Goal: Task Accomplishment & Management: Use online tool/utility

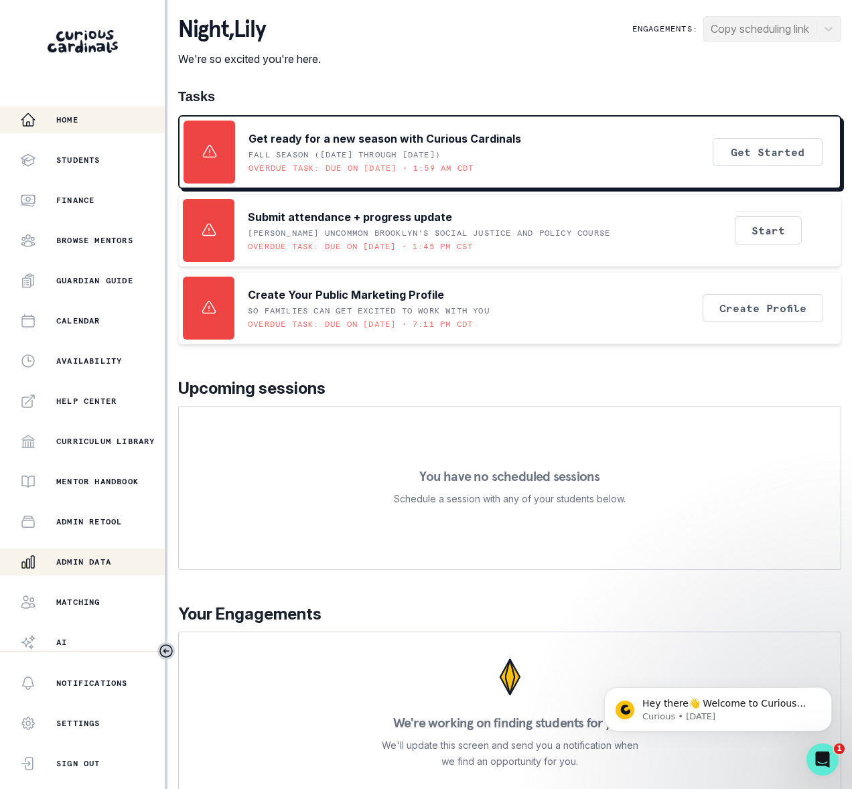
click at [97, 564] on p "Admin Data" at bounding box center [83, 562] width 55 height 11
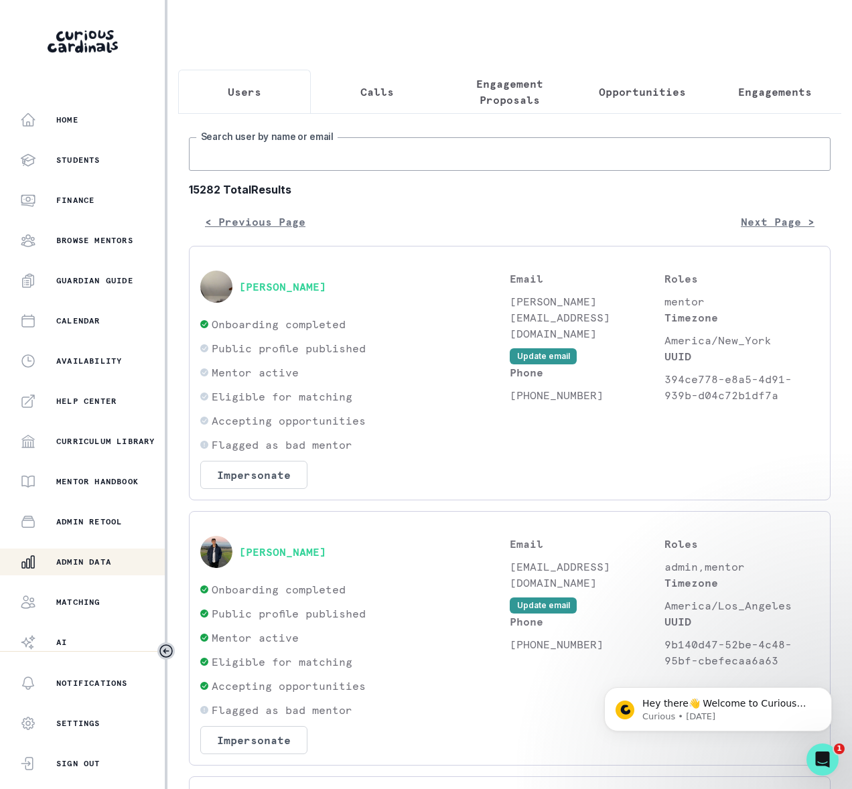
click at [208, 171] on input "Search user by name or email" at bounding box center [510, 153] width 642 height 33
type input "[PERSON_NAME]"
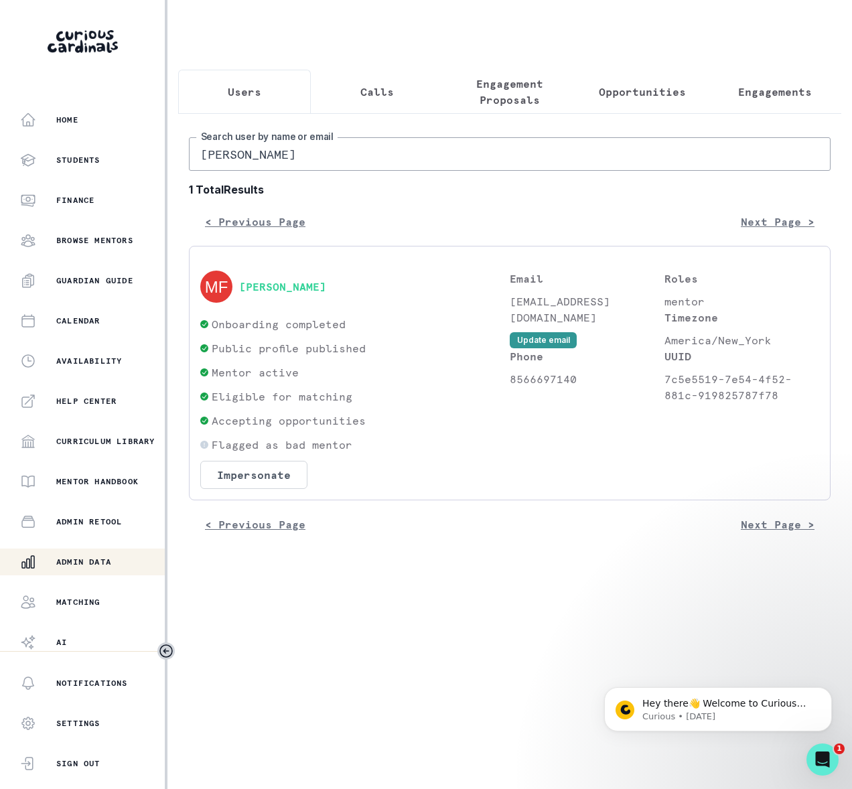
click at [271, 293] on button "[PERSON_NAME]" at bounding box center [282, 286] width 87 height 13
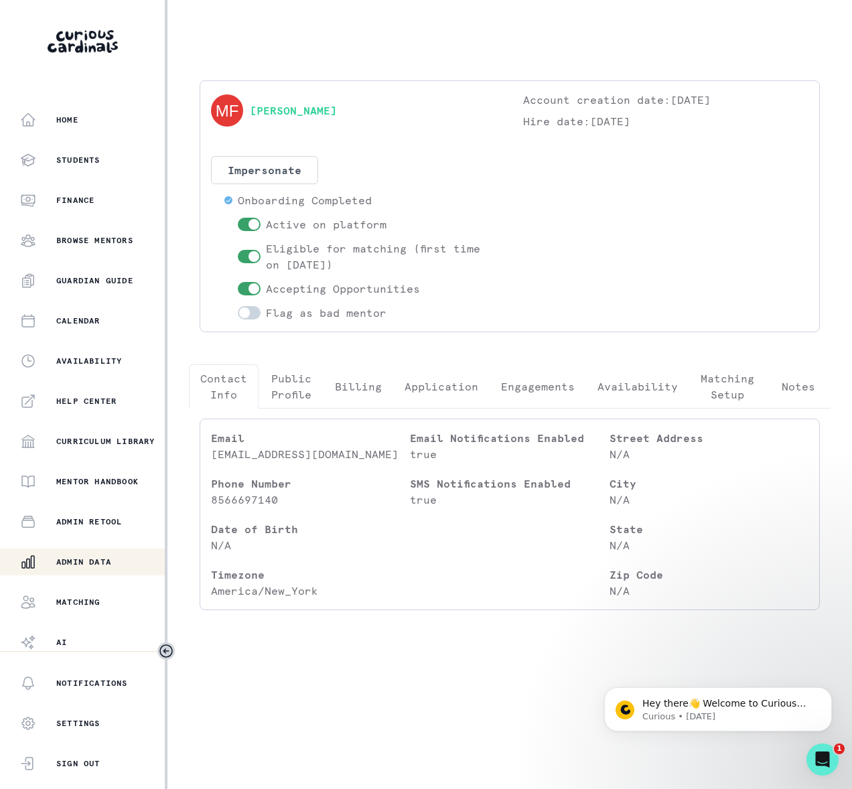
click at [524, 389] on p "Engagements" at bounding box center [538, 387] width 74 height 16
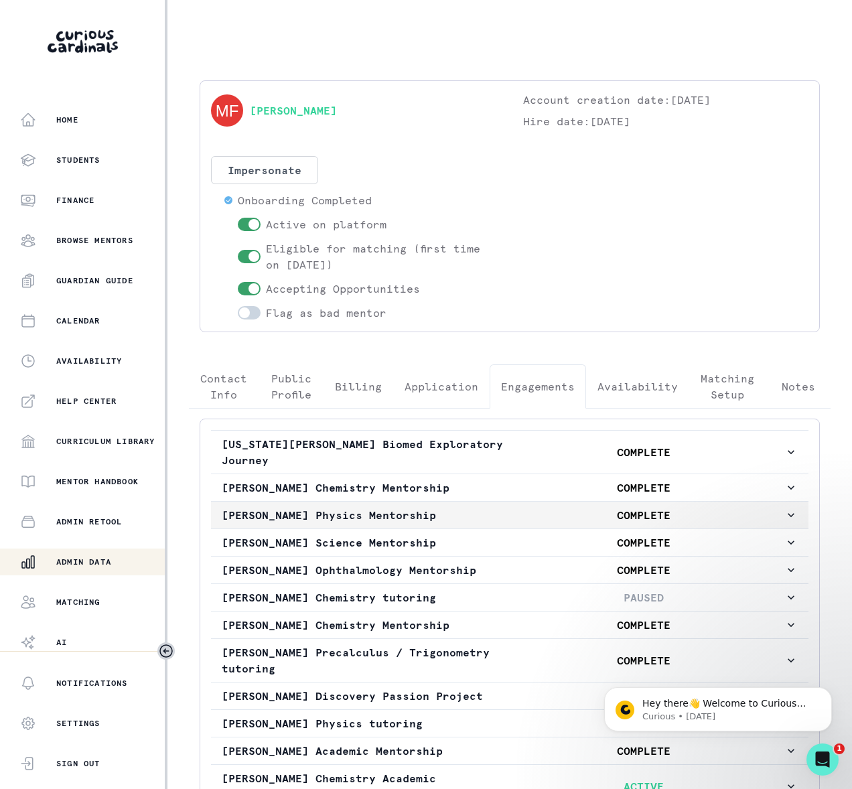
scroll to position [186, 0]
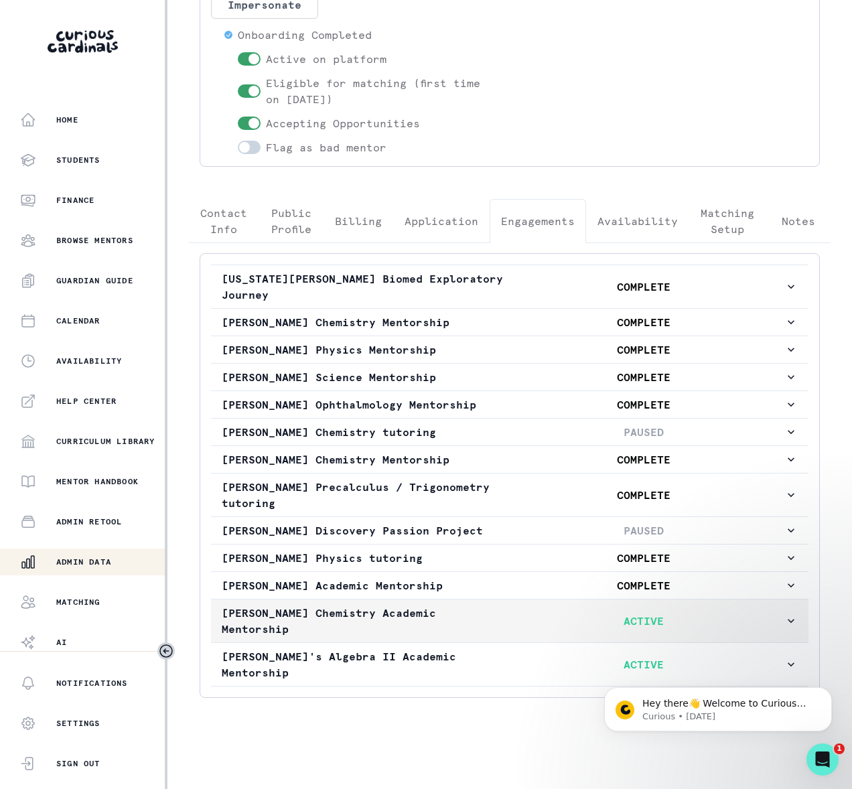
click at [785, 628] on icon "button" at bounding box center [791, 620] width 13 height 13
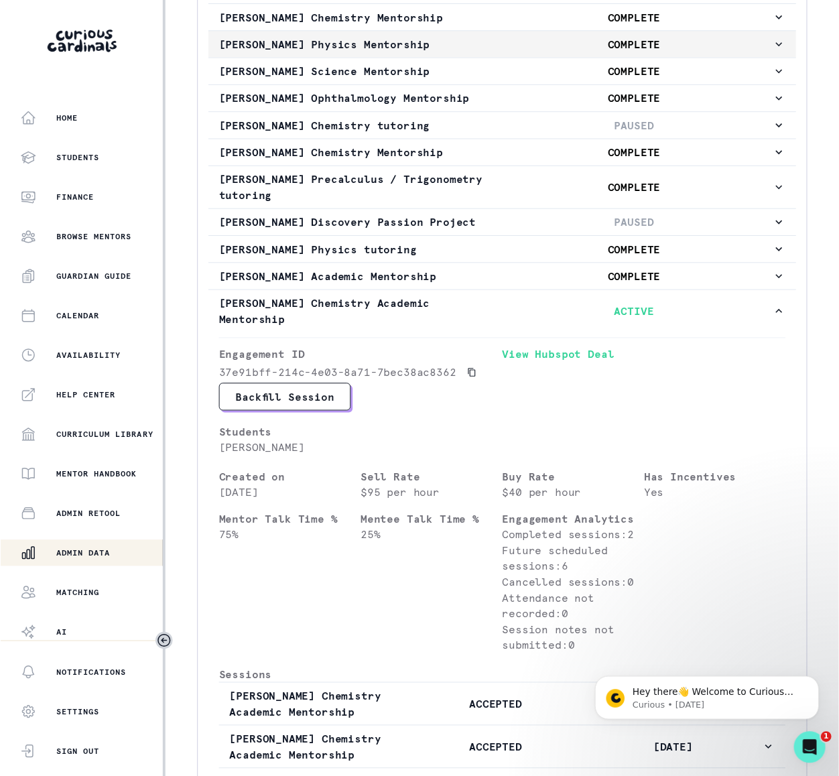
scroll to position [0, 0]
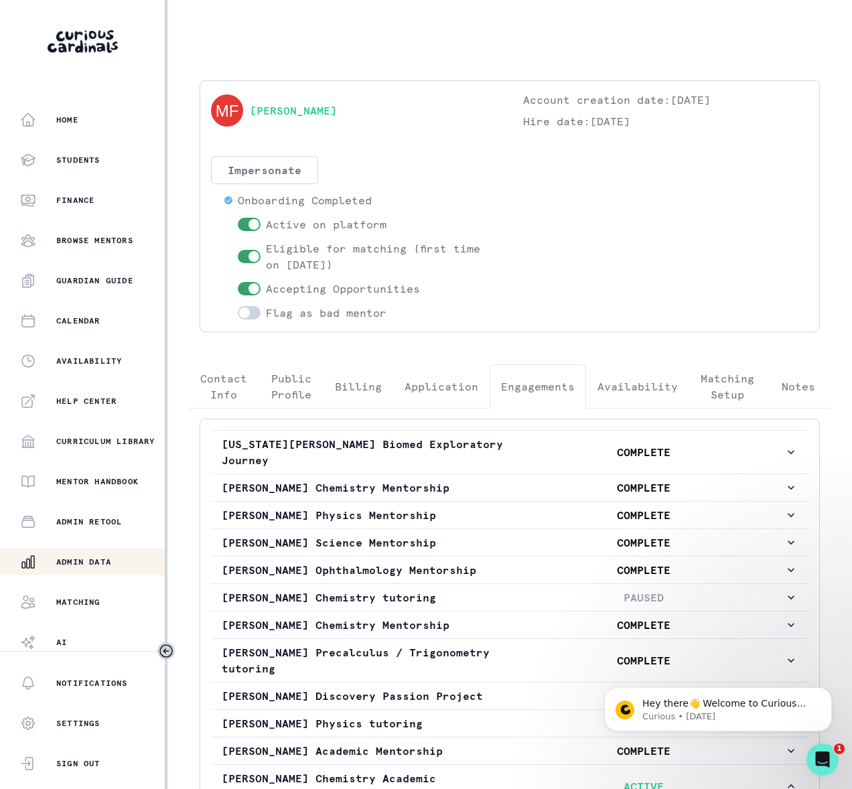
click at [263, 170] on button "Impersonate" at bounding box center [264, 170] width 107 height 28
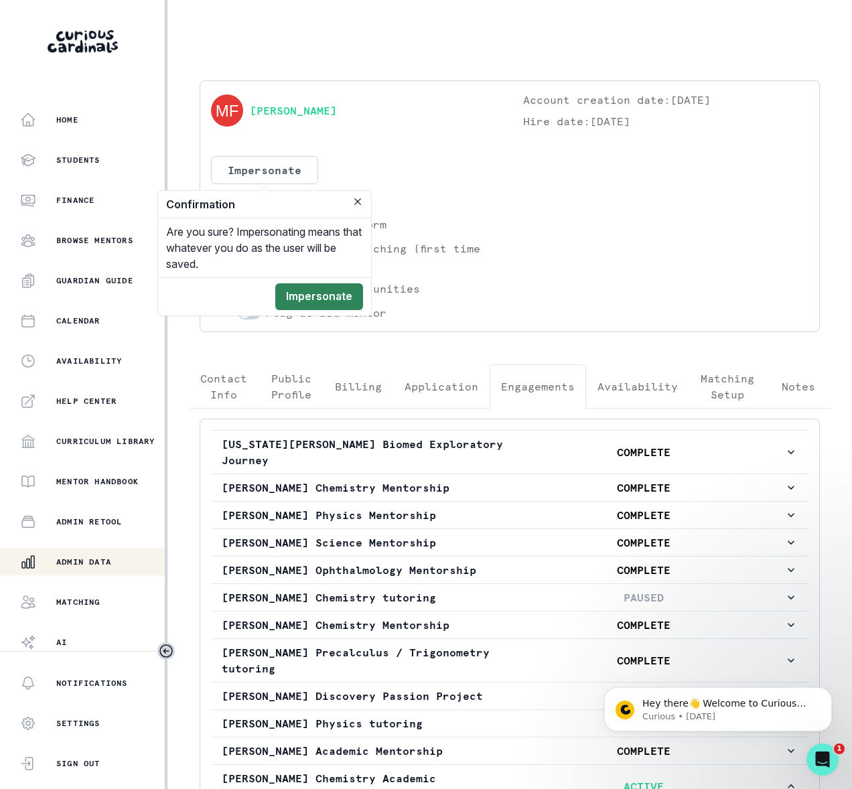
click at [298, 289] on button "Impersonate" at bounding box center [319, 296] width 88 height 27
